Goal: Find specific page/section: Find specific page/section

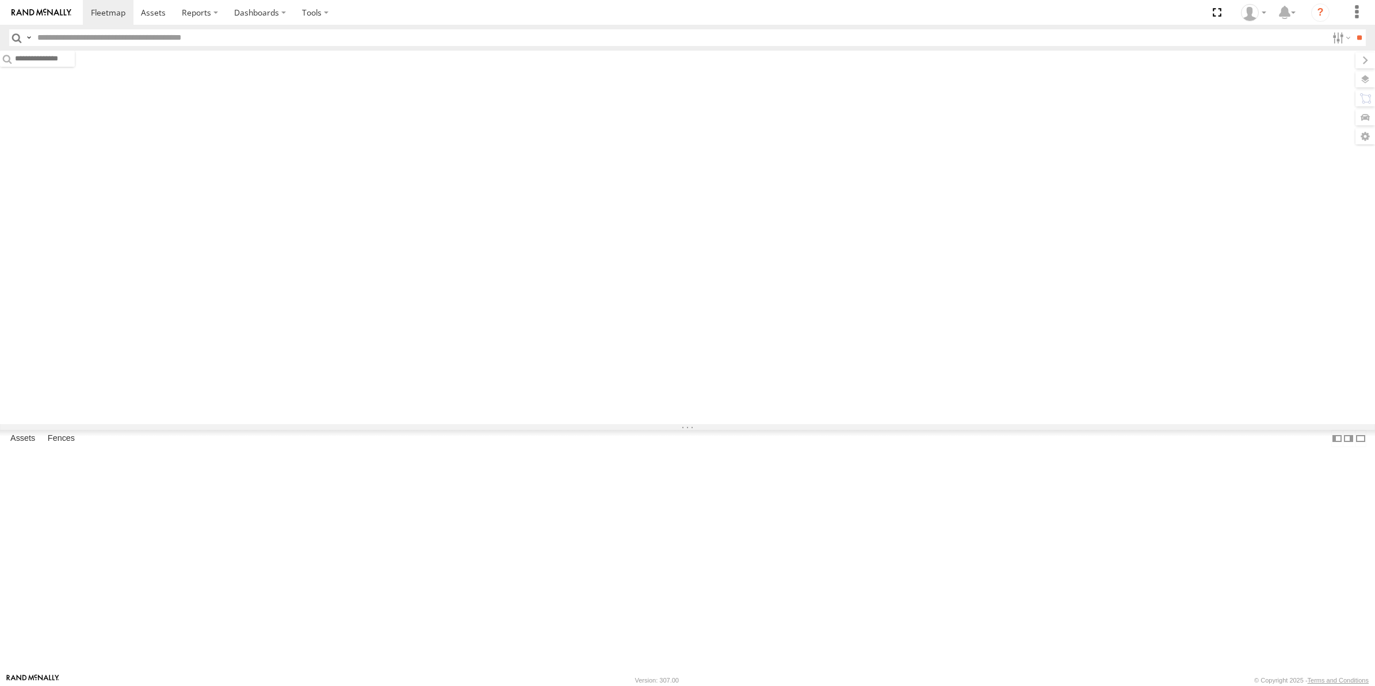
type input "***"
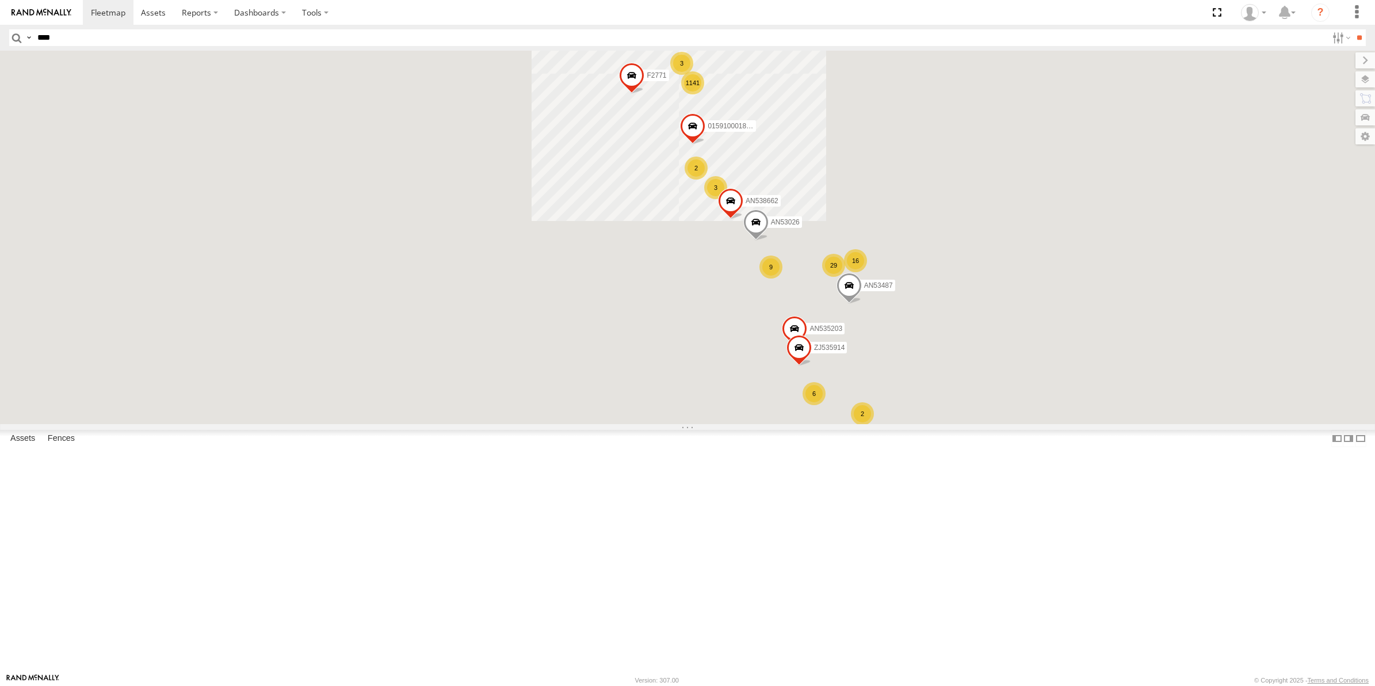
type input "****"
click at [1352, 29] on input "**" at bounding box center [1358, 37] width 13 height 17
